Goal: Task Accomplishment & Management: Manage account settings

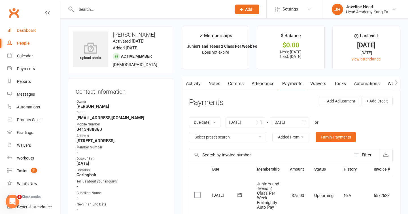
click at [30, 32] on div "Dashboard" at bounding box center [27, 30] width 20 height 5
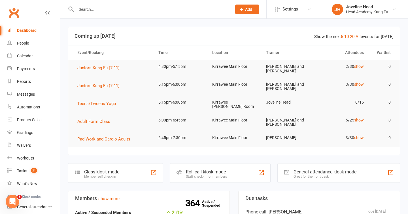
click at [106, 10] on input "text" at bounding box center [151, 9] width 153 height 8
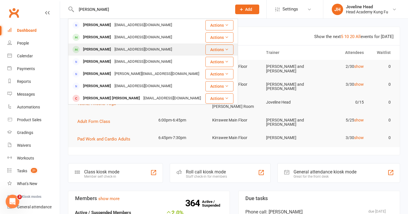
type input "[PERSON_NAME]"
click at [113, 51] on div "[EMAIL_ADDRESS][DOMAIN_NAME]" at bounding box center [143, 49] width 61 height 8
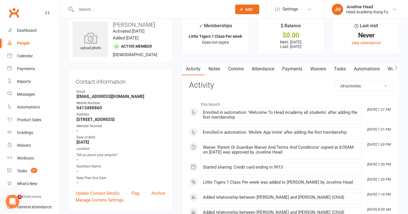
scroll to position [11, 0]
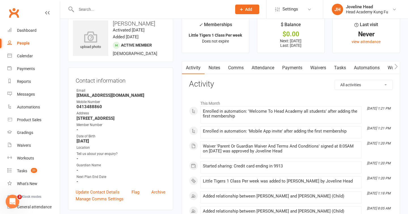
click at [292, 64] on link "Payments" at bounding box center [292, 67] width 28 height 13
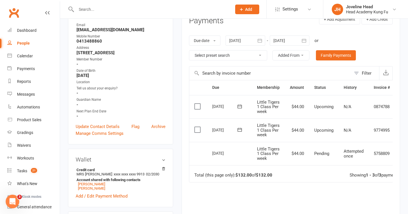
scroll to position [75, 0]
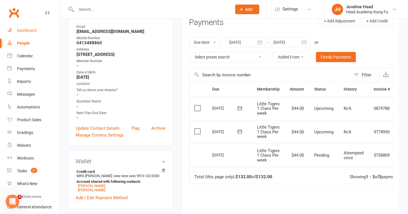
click at [26, 33] on div "Dashboard" at bounding box center [27, 30] width 20 height 5
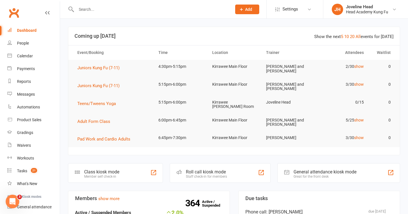
click at [143, 12] on input "text" at bounding box center [151, 9] width 153 height 8
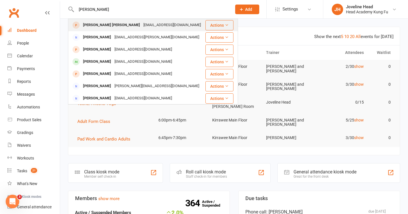
type input "[PERSON_NAME]"
click at [142, 21] on div "[EMAIL_ADDRESS][DOMAIN_NAME]" at bounding box center [172, 25] width 61 height 8
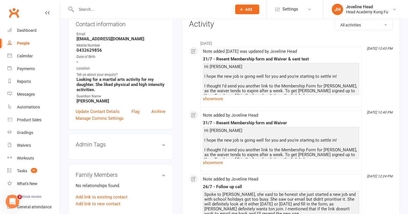
scroll to position [67, 0]
click at [218, 97] on link "show more" at bounding box center [281, 98] width 156 height 8
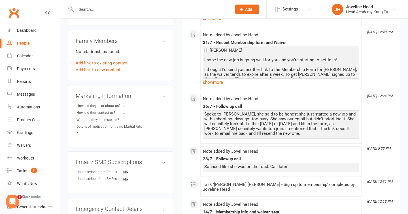
scroll to position [203, 0]
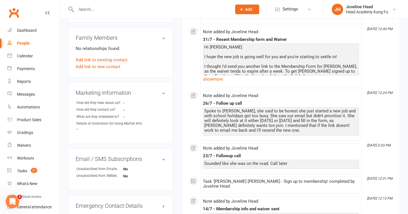
click at [134, 14] on div at bounding box center [148, 9] width 160 height 18
click at [136, 12] on input "text" at bounding box center [151, 9] width 153 height 8
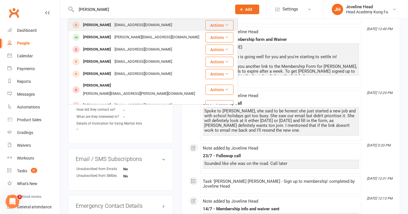
type input "[PERSON_NAME]"
click at [113, 27] on div "[EMAIL_ADDRESS][DOMAIN_NAME]" at bounding box center [143, 25] width 61 height 8
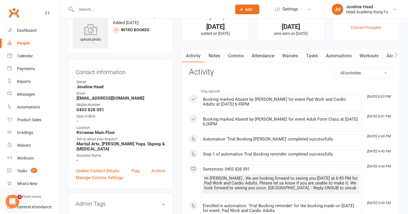
scroll to position [19, 0]
click at [120, 6] on input "text" at bounding box center [151, 9] width 153 height 8
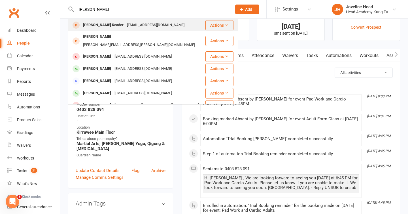
type input "[PERSON_NAME]"
click at [111, 24] on div "[PERSON_NAME] Reader" at bounding box center [103, 25] width 44 height 8
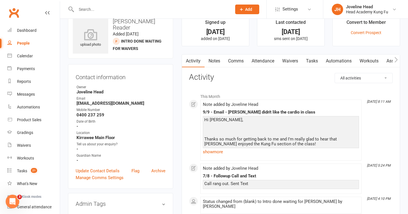
scroll to position [13, 0]
click at [223, 152] on link "show more" at bounding box center [281, 152] width 156 height 8
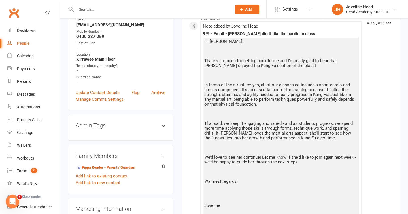
scroll to position [0, 0]
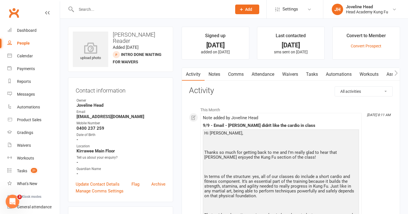
click at [136, 10] on input "text" at bounding box center [151, 9] width 153 height 8
type input "[PERSON_NAME]"
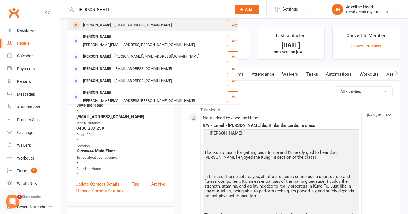
click at [145, 23] on div "[EMAIL_ADDRESS][DOMAIN_NAME]" at bounding box center [143, 25] width 61 height 8
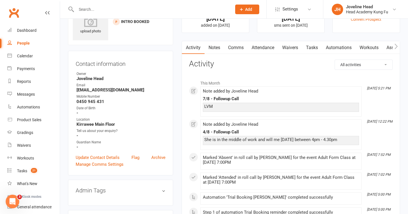
scroll to position [20, 0]
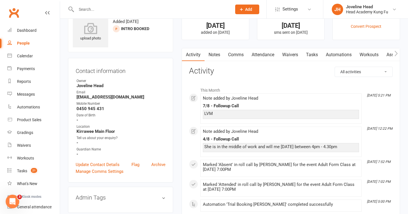
click at [215, 57] on link "Notes" at bounding box center [215, 54] width 20 height 13
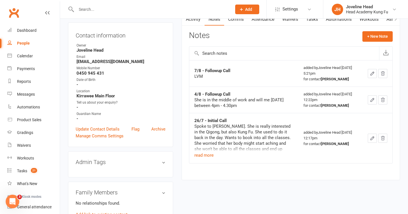
scroll to position [56, 0]
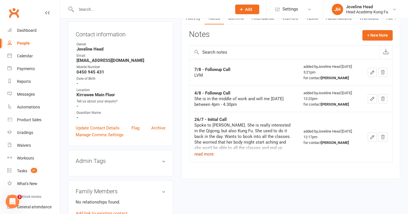
click at [210, 156] on button "read more" at bounding box center [203, 154] width 19 height 7
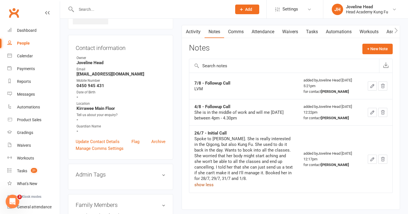
scroll to position [40, 0]
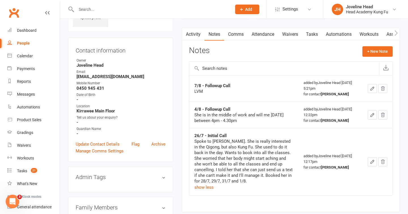
click at [121, 14] on div at bounding box center [148, 9] width 160 height 18
click at [126, 8] on input "text" at bounding box center [151, 9] width 153 height 8
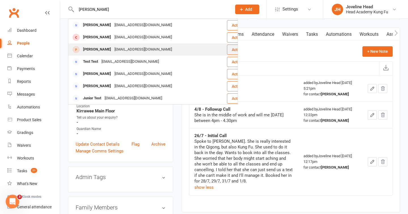
type input "[PERSON_NAME]"
click at [98, 47] on div "[PERSON_NAME]" at bounding box center [96, 49] width 31 height 8
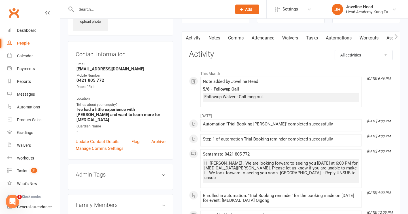
scroll to position [36, 0]
click at [186, 9] on input "text" at bounding box center [151, 9] width 153 height 8
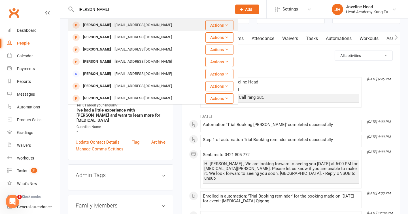
type input "[PERSON_NAME]"
click at [148, 24] on div "[EMAIL_ADDRESS][DOMAIN_NAME]" at bounding box center [143, 25] width 61 height 8
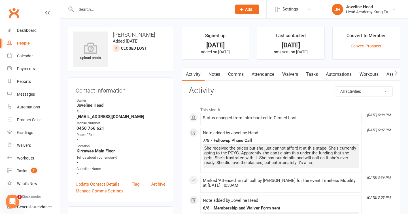
click at [105, 10] on input "text" at bounding box center [151, 9] width 153 height 8
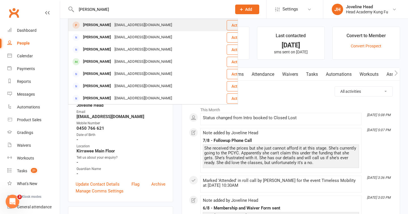
type input "[PERSON_NAME]"
click at [106, 24] on div "[PERSON_NAME]" at bounding box center [96, 25] width 31 height 8
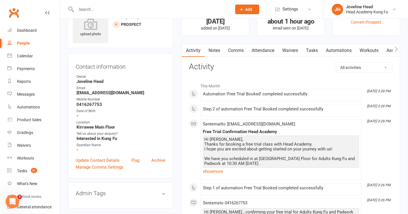
scroll to position [17, 0]
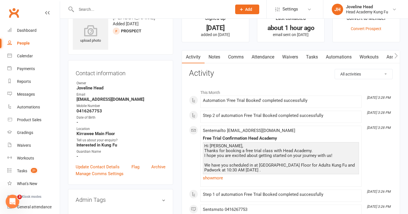
click at [214, 56] on link "Notes" at bounding box center [215, 56] width 20 height 13
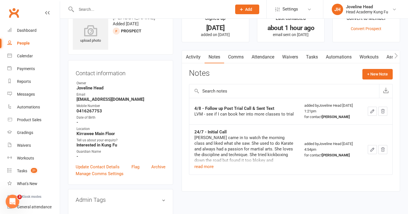
click at [193, 58] on link "Activity" at bounding box center [193, 56] width 23 height 13
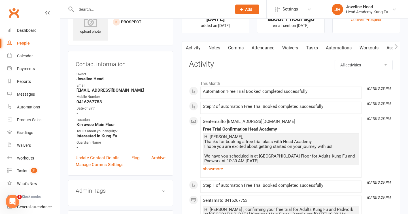
click at [319, 79] on li "This Month" at bounding box center [291, 81] width 204 height 9
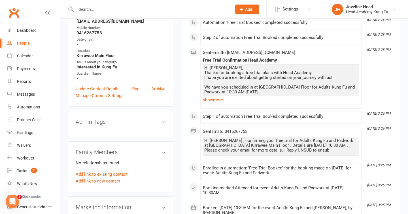
scroll to position [131, 0]
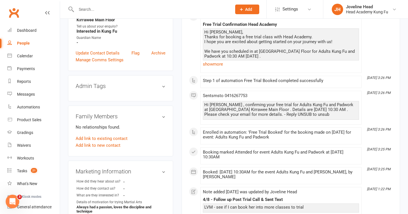
click at [330, 67] on link "show more" at bounding box center [281, 64] width 156 height 8
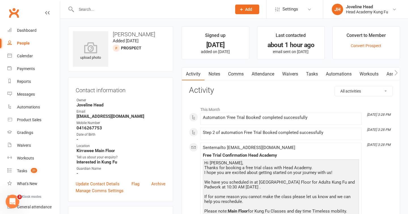
scroll to position [1, 0]
drag, startPoint x: 364, startPoint y: 111, endPoint x: 360, endPoint y: 84, distance: 27.5
click at [364, 108] on li "This Month" at bounding box center [291, 107] width 204 height 9
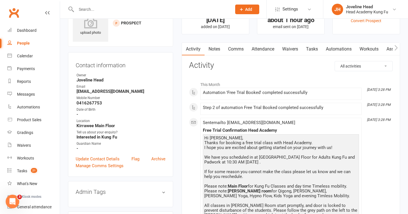
scroll to position [0, 0]
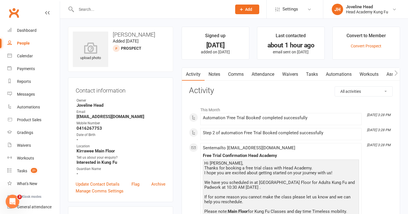
click at [171, 11] on input "text" at bounding box center [151, 9] width 153 height 8
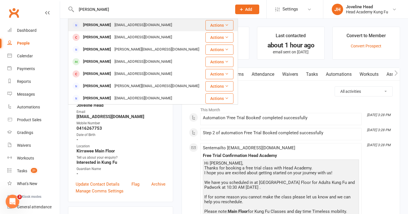
type input "[PERSON_NAME]"
click at [155, 27] on div "[PERSON_NAME] [EMAIL_ADDRESS][DOMAIN_NAME]" at bounding box center [137, 25] width 136 height 12
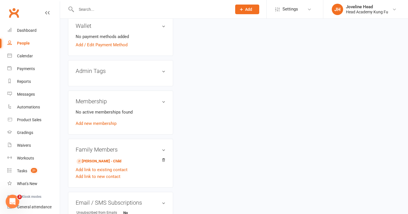
scroll to position [177, 0]
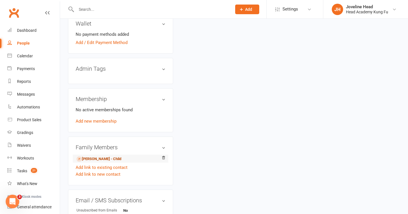
click at [104, 160] on link "[PERSON_NAME] - Child" at bounding box center [99, 159] width 45 height 6
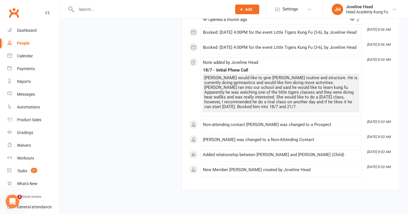
scroll to position [908, 0]
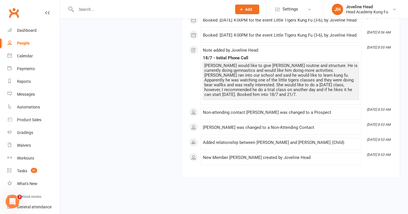
click at [118, 9] on input "text" at bounding box center [151, 9] width 153 height 8
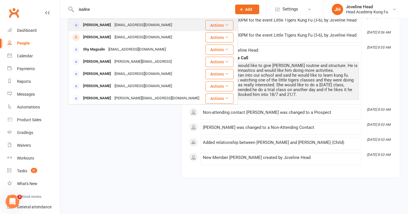
type input "isaline"
click at [117, 24] on div "[EMAIL_ADDRESS][DOMAIN_NAME]" at bounding box center [143, 25] width 61 height 8
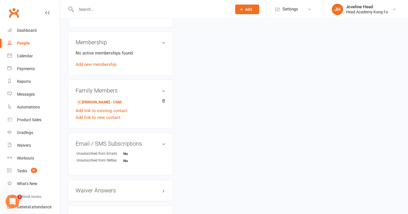
scroll to position [230, 0]
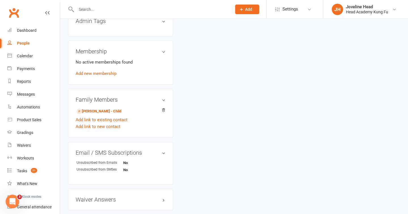
click at [116, 10] on input "text" at bounding box center [151, 9] width 153 height 8
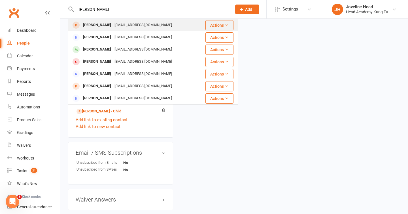
type input "[PERSON_NAME]"
click at [113, 26] on div "[EMAIL_ADDRESS][DOMAIN_NAME]" at bounding box center [143, 25] width 61 height 8
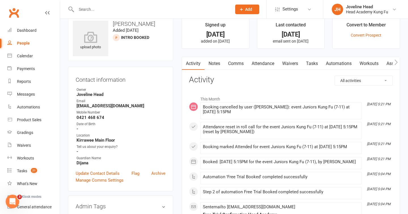
scroll to position [20, 0]
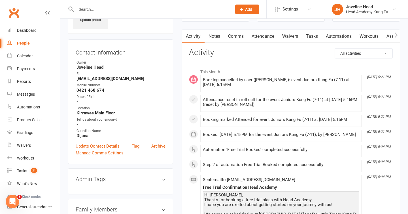
click at [320, 80] on div "Booking cancelled by user ([PERSON_NAME]): event Juniors Kung Fu (7-11) at [DAT…" at bounding box center [281, 82] width 156 height 10
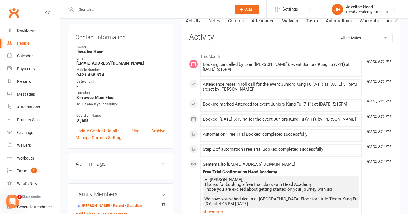
scroll to position [50, 0]
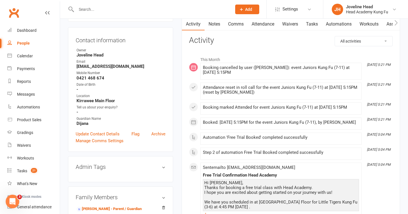
click at [218, 22] on link "Notes" at bounding box center [215, 24] width 20 height 13
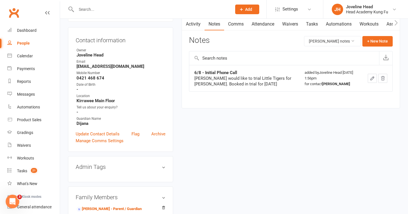
click at [197, 24] on link "Activity" at bounding box center [193, 24] width 23 height 13
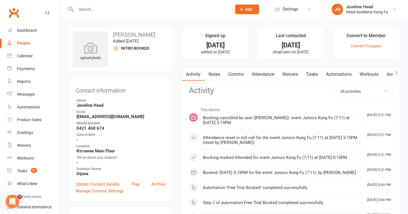
click at [26, 43] on div "People" at bounding box center [23, 43] width 13 height 5
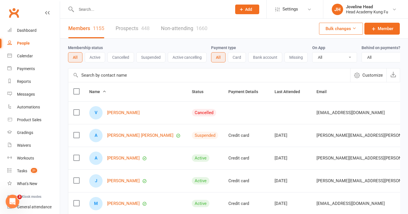
click at [138, 29] on link "Prospects 448" at bounding box center [133, 29] width 34 height 20
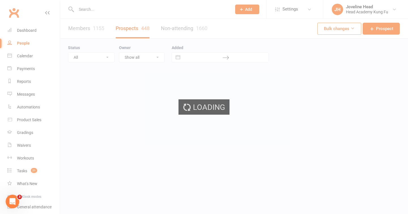
select select "100"
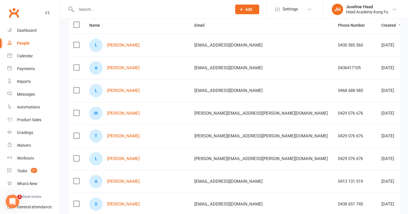
scroll to position [63, 0]
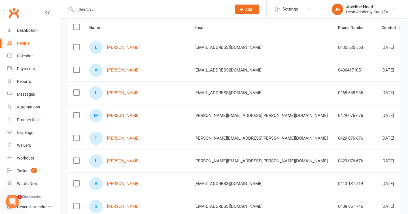
click at [123, 114] on link "[PERSON_NAME]" at bounding box center [123, 115] width 33 height 5
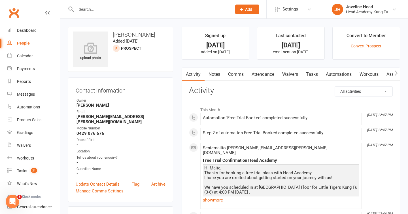
select select "100"
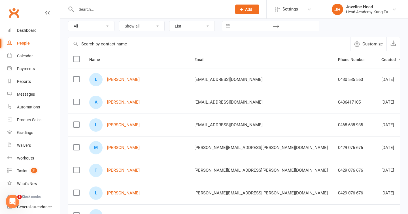
scroll to position [33, 0]
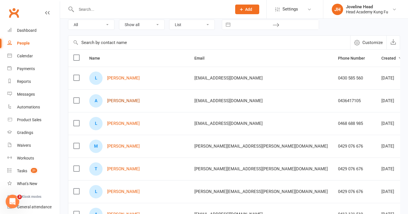
click at [122, 101] on link "[PERSON_NAME]" at bounding box center [123, 100] width 33 height 5
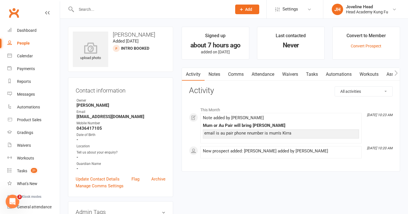
click at [214, 75] on link "Notes" at bounding box center [215, 74] width 20 height 13
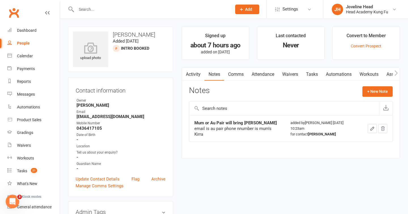
click at [51, 9] on div "Clubworx" at bounding box center [30, 16] width 60 height 21
click at [48, 13] on icon at bounding box center [47, 12] width 5 height 5
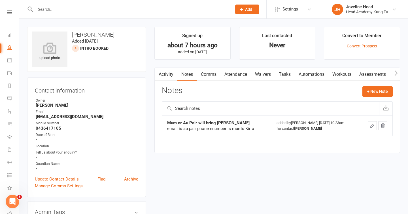
select select "100"
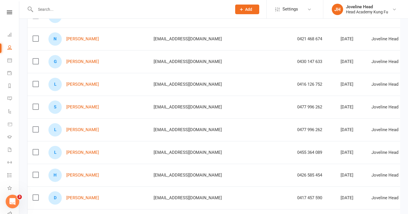
scroll to position [594, 0]
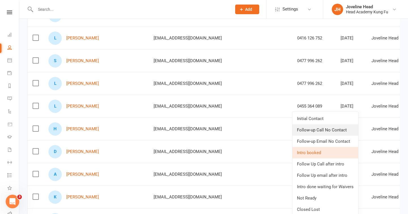
scroll to position [641, 0]
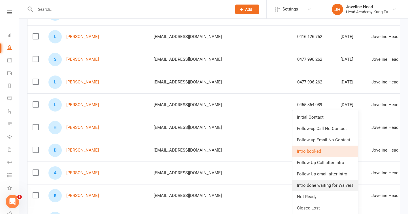
click at [333, 187] on link "Intro done waiting for Waivers" at bounding box center [326, 184] width 66 height 11
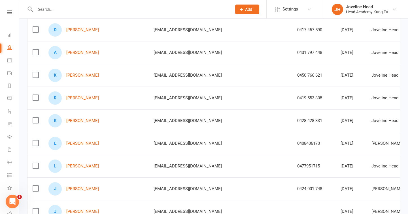
scroll to position [763, 0]
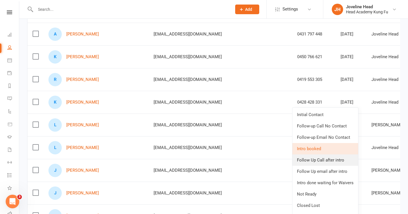
scroll to position [781, 0]
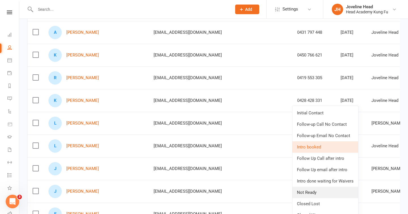
click at [319, 194] on link "Not Ready" at bounding box center [326, 192] width 66 height 11
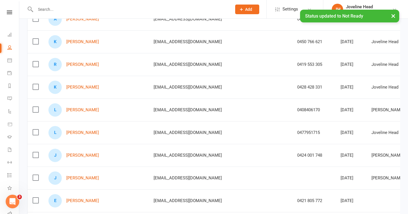
scroll to position [802, 0]
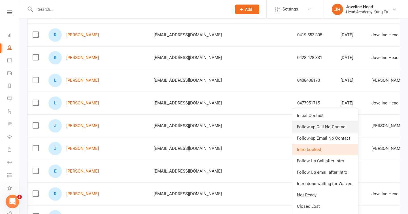
scroll to position [824, 0]
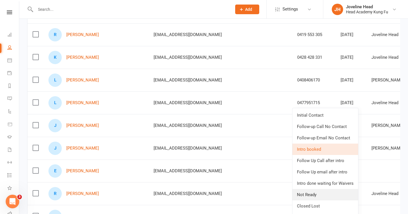
click at [320, 190] on link "Not Ready" at bounding box center [326, 194] width 66 height 11
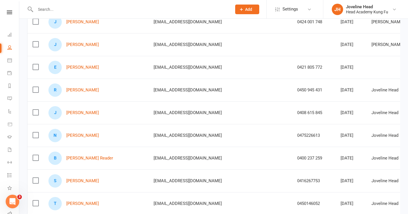
scroll to position [928, 0]
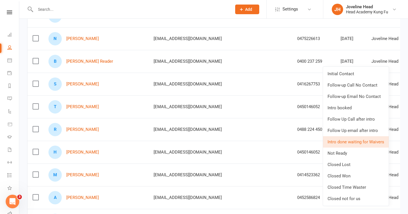
scroll to position [1024, 0]
click at [394, 33] on tr "N [PERSON_NAME] [EMAIL_ADDRESS][DOMAIN_NAME] 0475226613 [DATE] Joveline Head Cl…" at bounding box center [276, 38] width 498 height 23
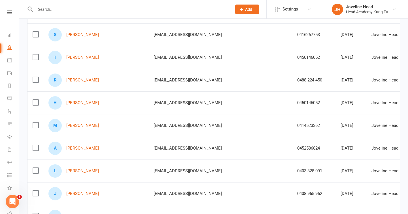
scroll to position [1075, 0]
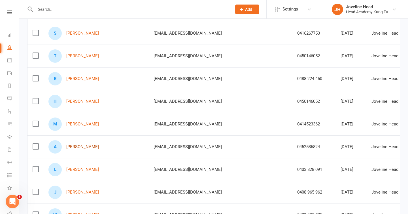
click at [87, 146] on link "[PERSON_NAME]" at bounding box center [82, 146] width 33 height 5
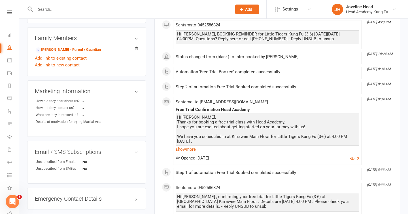
scroll to position [210, 0]
select select "100"
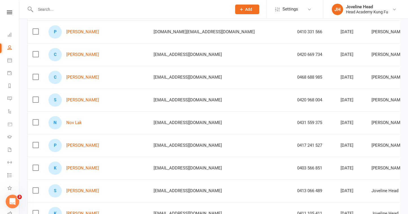
scroll to position [335, 0]
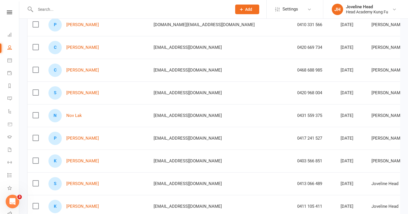
click at [139, 13] on div at bounding box center [127, 9] width 201 height 18
click at [141, 7] on input "text" at bounding box center [131, 9] width 194 height 8
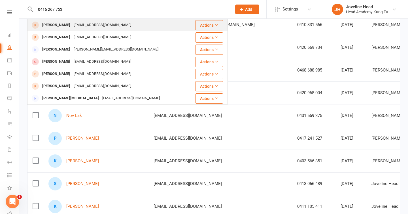
type input "0416 267 753"
click at [104, 24] on div "[EMAIL_ADDRESS][DOMAIN_NAME]" at bounding box center [102, 25] width 61 height 8
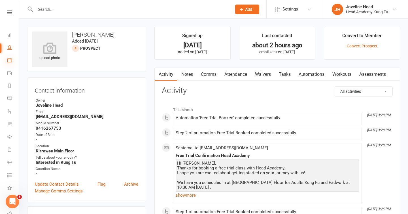
click at [10, 61] on icon at bounding box center [9, 60] width 5 height 5
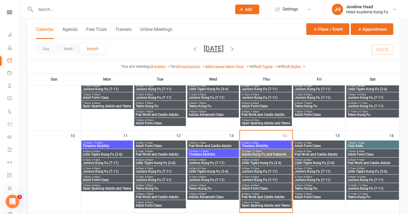
scroll to position [155, 0]
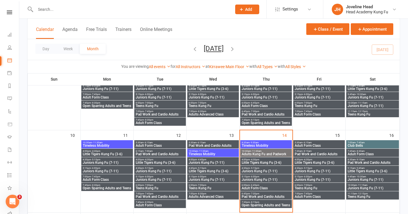
click at [268, 151] on span "10:30am - 11:30am" at bounding box center [266, 151] width 49 height 3
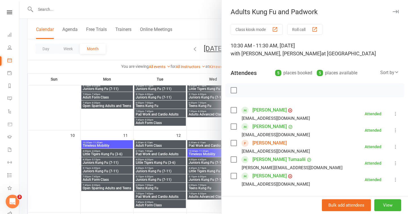
click at [196, 37] on div at bounding box center [213, 107] width 389 height 214
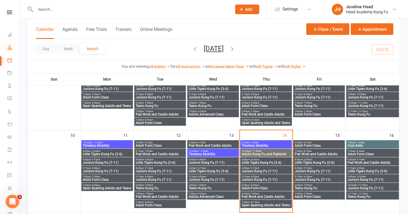
click at [11, 49] on icon at bounding box center [9, 47] width 5 height 5
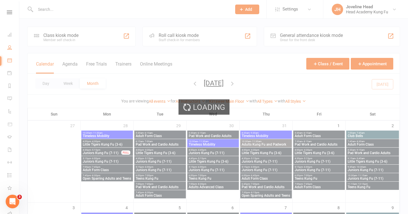
select select "100"
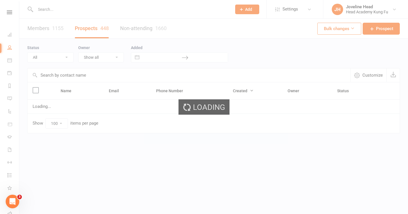
click at [81, 9] on input "text" at bounding box center [131, 9] width 194 height 8
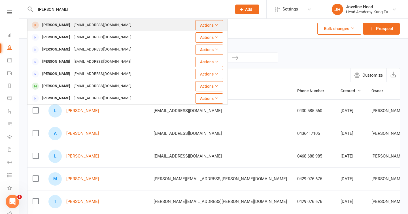
type input "[PERSON_NAME]"
click at [92, 25] on div "[EMAIL_ADDRESS][DOMAIN_NAME]" at bounding box center [102, 25] width 61 height 8
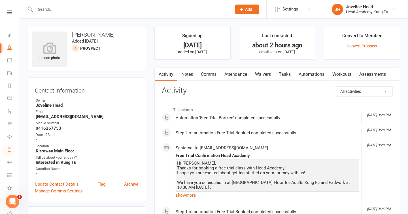
click at [9, 149] on icon at bounding box center [9, 149] width 5 height 5
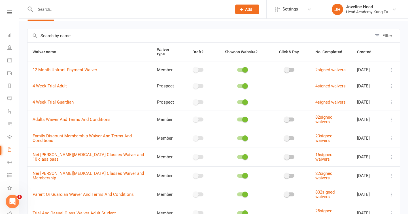
scroll to position [24, 0]
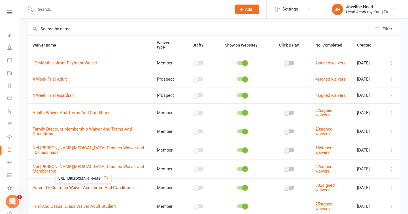
click at [94, 188] on link "Parent Or Guardian Waiver And Terms And Conditions" at bounding box center [83, 187] width 101 height 5
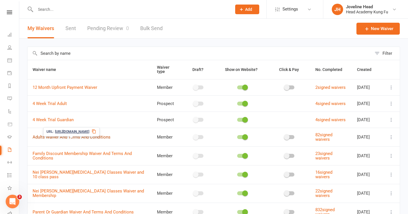
click at [70, 139] on link "Adults Waiver And Terms And Conditions" at bounding box center [72, 136] width 78 height 5
click at [96, 131] on icon at bounding box center [94, 131] width 5 height 5
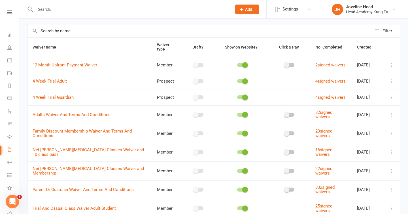
scroll to position [22, 0]
click at [96, 109] on icon at bounding box center [94, 109] width 5 height 5
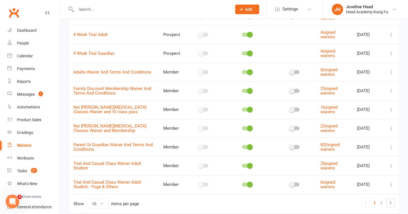
scroll to position [77, 0]
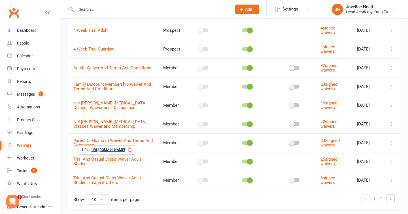
click at [116, 150] on span "[URL][DOMAIN_NAME]" at bounding box center [108, 149] width 34 height 5
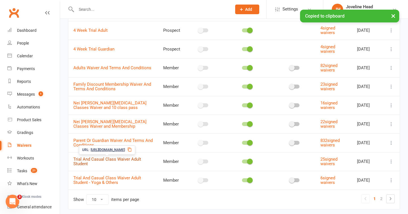
click at [118, 160] on link "Trial And Casual Class Waiver Adult Student" at bounding box center [107, 161] width 68 height 10
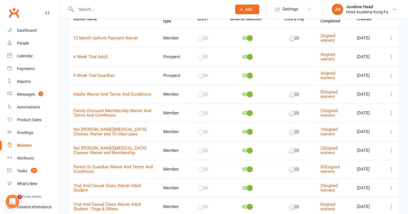
scroll to position [51, 0]
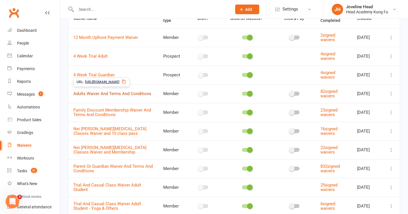
click at [115, 91] on link "Adults Waiver And Terms And Conditions" at bounding box center [112, 93] width 78 height 5
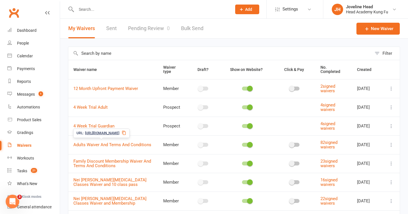
click at [126, 133] on icon at bounding box center [124, 132] width 5 height 5
click at [27, 45] on div "People" at bounding box center [23, 43] width 12 height 5
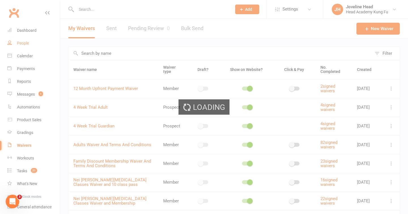
select select "100"
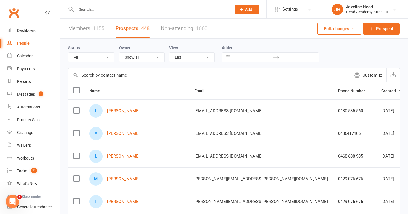
click at [127, 10] on input "text" at bounding box center [151, 9] width 153 height 8
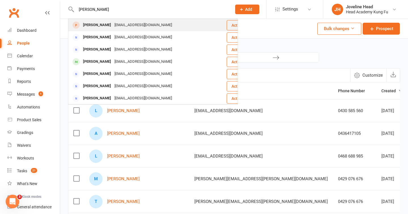
type input "[PERSON_NAME]"
click at [129, 26] on div "[EMAIL_ADDRESS][DOMAIN_NAME]" at bounding box center [143, 25] width 61 height 8
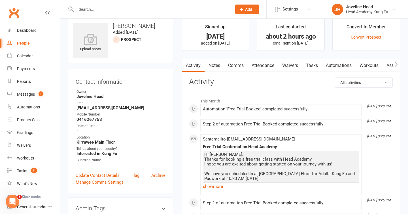
scroll to position [10, 0]
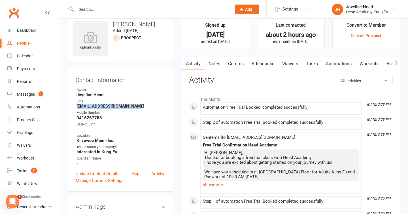
drag, startPoint x: 137, startPoint y: 106, endPoint x: 73, endPoint y: 105, distance: 63.8
click at [73, 105] on div "Contact information Owner Joveline Head Email sally_shepherd@hotmail.com Mobile…" at bounding box center [120, 129] width 105 height 124
copy strong "[EMAIL_ADDRESS][DOMAIN_NAME]"
click at [216, 63] on link "Notes" at bounding box center [215, 63] width 20 height 13
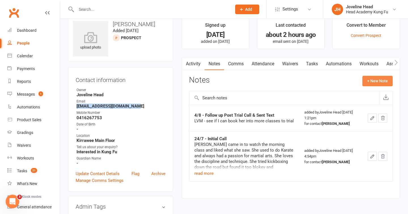
click at [373, 79] on button "+ New Note" at bounding box center [378, 81] width 30 height 10
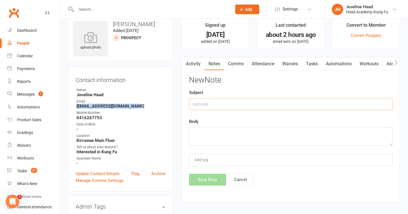
click at [228, 105] on input "text" at bounding box center [291, 104] width 204 height 12
type input "14/8 - Sent Membership info and waiver"
paste textarea "[URL][DOMAIN_NAME]"
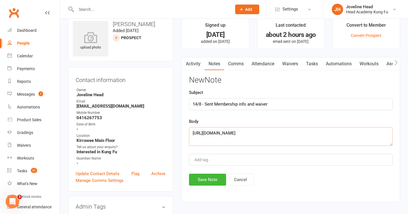
click at [228, 138] on textarea "[URL][DOMAIN_NAME]" at bounding box center [291, 136] width 204 height 19
paste textarea "Hi Sally, I hope this email finds you well. I received your text yesterday, apo…"
type textarea "Hi Sally, I hope this email finds you well. I received your text yesterday, apo…"
click at [208, 179] on button "Save Note" at bounding box center [207, 179] width 37 height 12
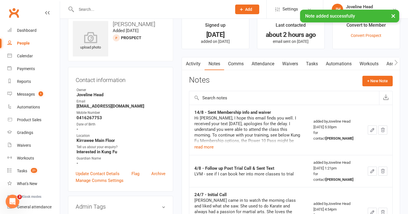
scroll to position [0, 0]
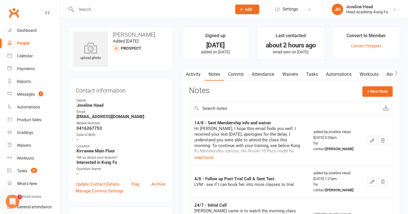
click at [164, 15] on div at bounding box center [148, 9] width 160 height 18
click at [172, 13] on div at bounding box center [148, 9] width 160 height 18
click at [172, 12] on input "text" at bounding box center [151, 9] width 153 height 8
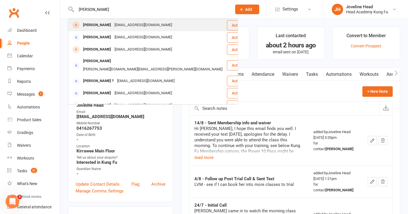
type input "michelle o'connor"
click at [159, 26] on div "[EMAIL_ADDRESS][DOMAIN_NAME]" at bounding box center [143, 25] width 61 height 8
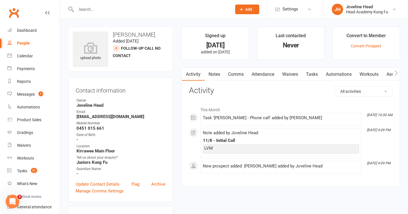
click at [216, 73] on link "Notes" at bounding box center [215, 74] width 20 height 13
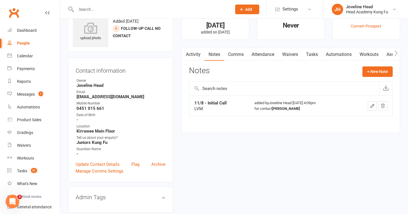
scroll to position [19, 0]
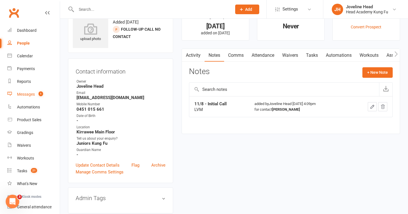
click at [33, 94] on div "Messages" at bounding box center [26, 94] width 18 height 5
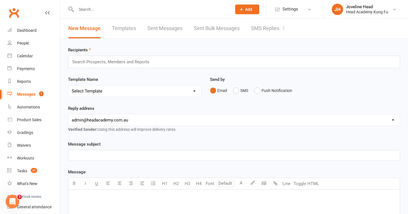
click at [276, 29] on link "SMS Replies 1" at bounding box center [268, 29] width 34 height 20
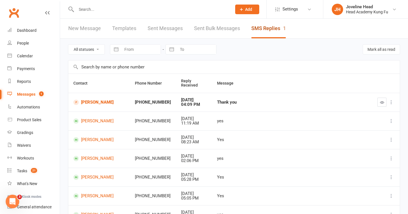
click at [276, 29] on link "SMS Replies 1" at bounding box center [268, 29] width 35 height 20
click at [37, 28] on link "Dashboard" at bounding box center [33, 30] width 52 height 13
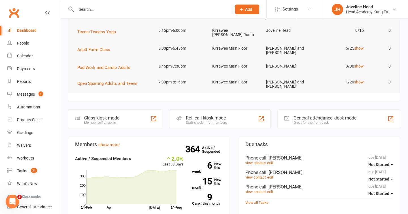
scroll to position [53, 0]
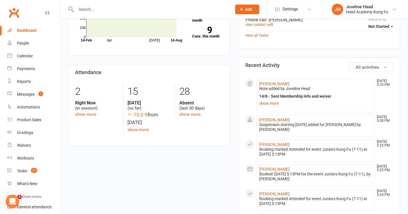
scroll to position [228, 0]
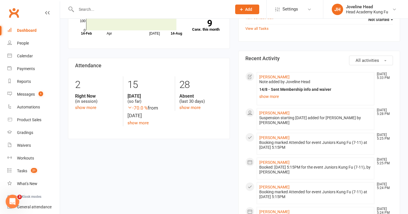
click at [333, 96] on link "show more" at bounding box center [315, 96] width 113 height 8
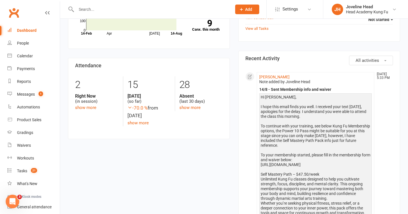
click at [302, 76] on li "Sally Shephard Aug 14, 5:33 PM Note added by Joveline Head 14/8 - Sent Membersh…" at bounding box center [316, 213] width 118 height 283
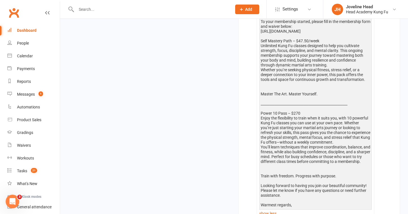
scroll to position [429, 0]
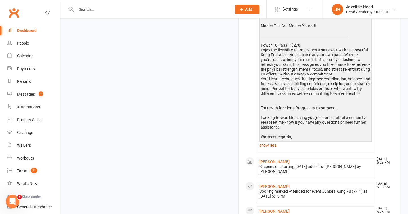
click at [269, 148] on link "show less" at bounding box center [315, 145] width 113 height 8
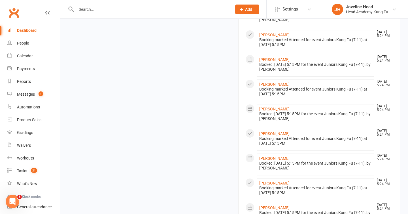
click at [269, 148] on li "David Fifield Aug 14, 5:24 PM Booking marked Attended for event Juniors Kung Fu…" at bounding box center [316, 140] width 118 height 22
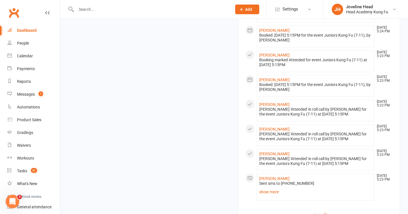
scroll to position [636, 0]
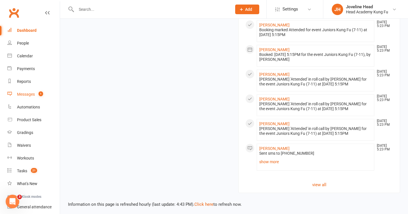
click at [31, 94] on div "Messages" at bounding box center [26, 94] width 18 height 5
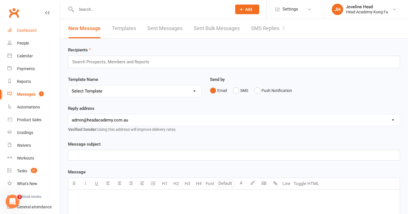
click at [25, 33] on div "Dashboard" at bounding box center [27, 30] width 20 height 5
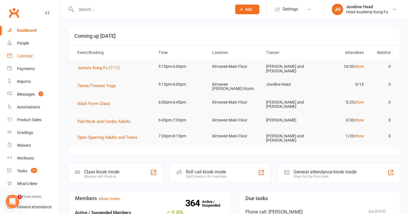
click at [25, 55] on div "Calendar" at bounding box center [25, 56] width 16 height 5
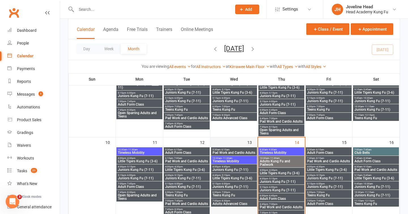
scroll to position [160, 0]
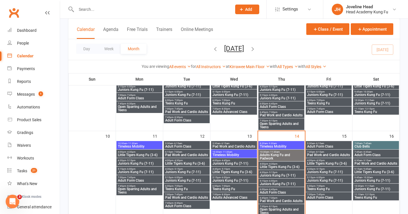
click at [256, 63] on div "You are viewing All events All events Empty events Full events Non-empty events…" at bounding box center [233, 66] width 325 height 7
click at [256, 67] on link "Kirrawee Main Floor" at bounding box center [250, 66] width 40 height 5
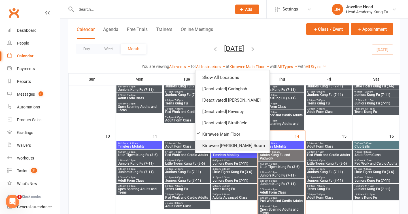
click at [249, 143] on link "Kirrawee [PERSON_NAME] Room" at bounding box center [233, 145] width 74 height 11
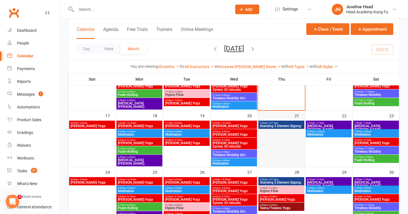
scroll to position [181, 0]
